Goal: Find specific page/section: Find specific page/section

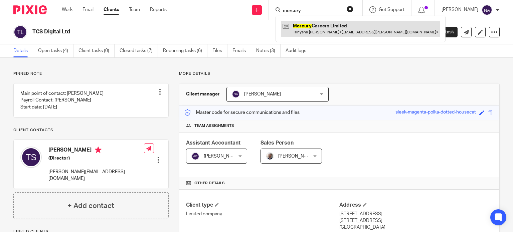
type input "mercury"
click at [324, 32] on link at bounding box center [360, 28] width 159 height 15
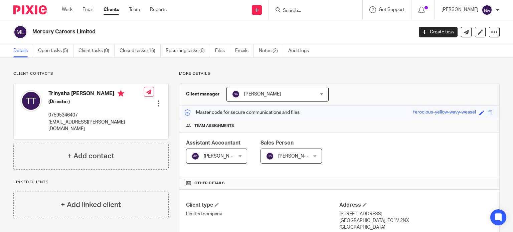
click at [304, 11] on input "Search" at bounding box center [312, 11] width 60 height 6
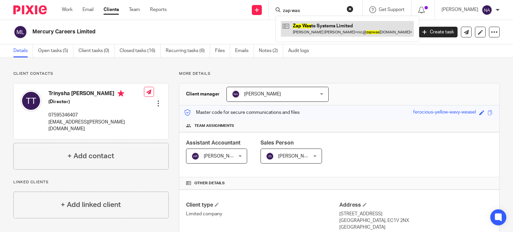
type input "zap was"
click at [326, 26] on link at bounding box center [347, 28] width 133 height 15
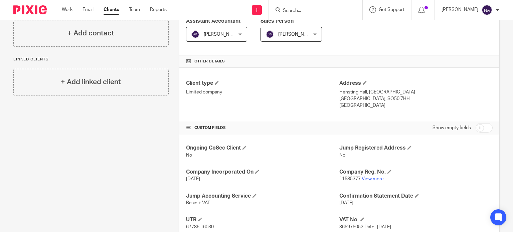
scroll to position [134, 0]
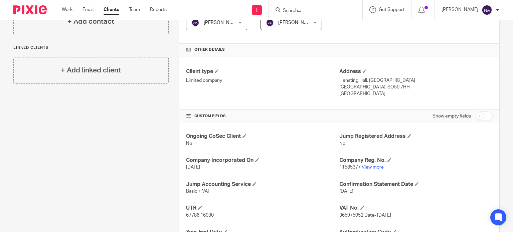
click at [368, 169] on p "11585377 View more" at bounding box center [416, 167] width 153 height 7
click at [370, 169] on link "View more" at bounding box center [373, 167] width 22 height 5
